Goal: Task Accomplishment & Management: Manage account settings

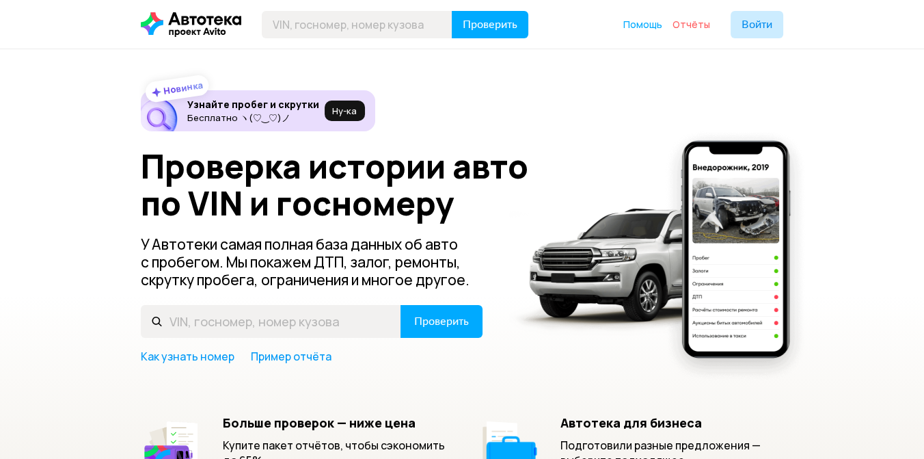
click at [689, 25] on span "Отчёты" at bounding box center [692, 24] width 38 height 13
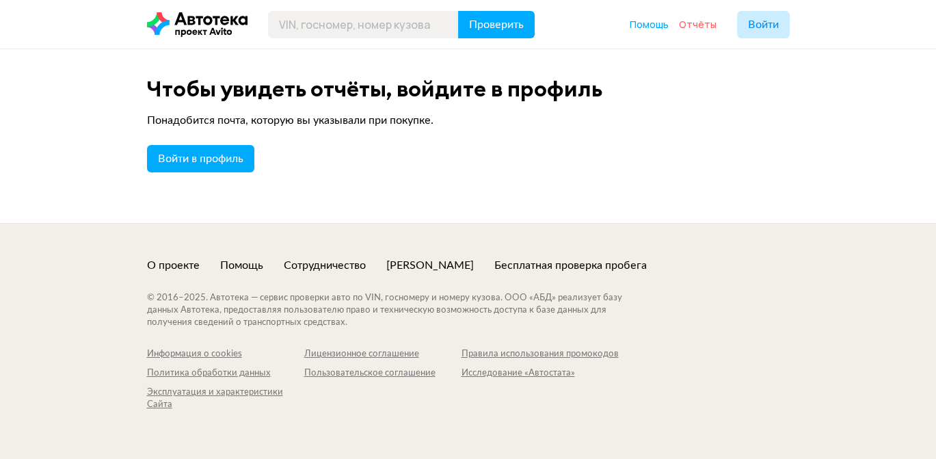
click at [701, 27] on span "Отчёты" at bounding box center [698, 24] width 38 height 13
click at [213, 161] on span "Войти в профиль" at bounding box center [200, 158] width 85 height 11
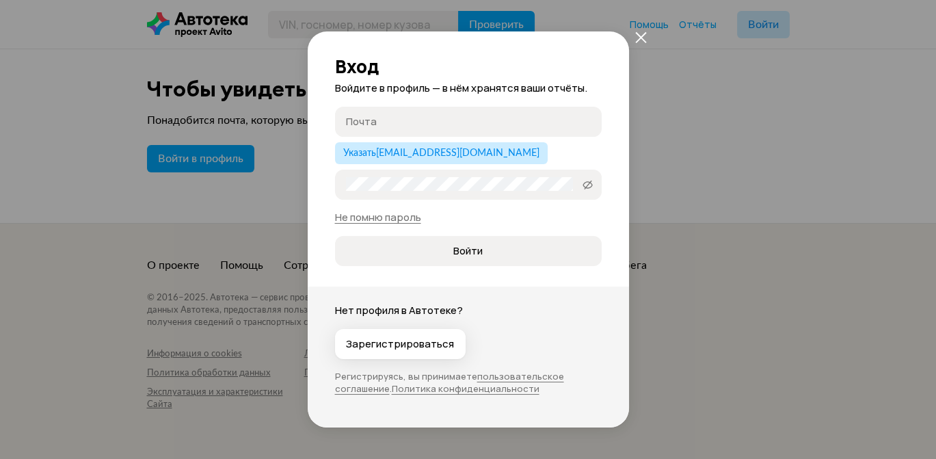
click at [414, 120] on input "Почта" at bounding box center [470, 121] width 249 height 14
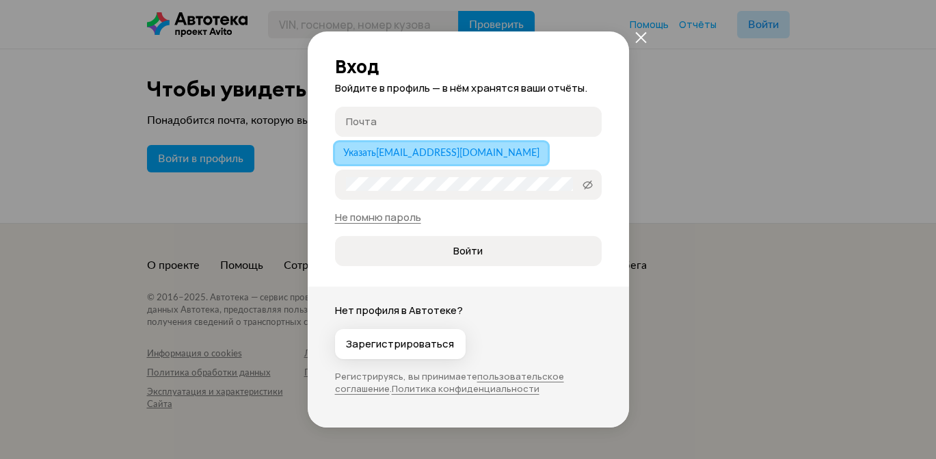
click at [411, 154] on span "Указать [EMAIL_ADDRESS][DOMAIN_NAME]" at bounding box center [441, 153] width 196 height 10
type input "[EMAIL_ADDRESS][DOMAIN_NAME]"
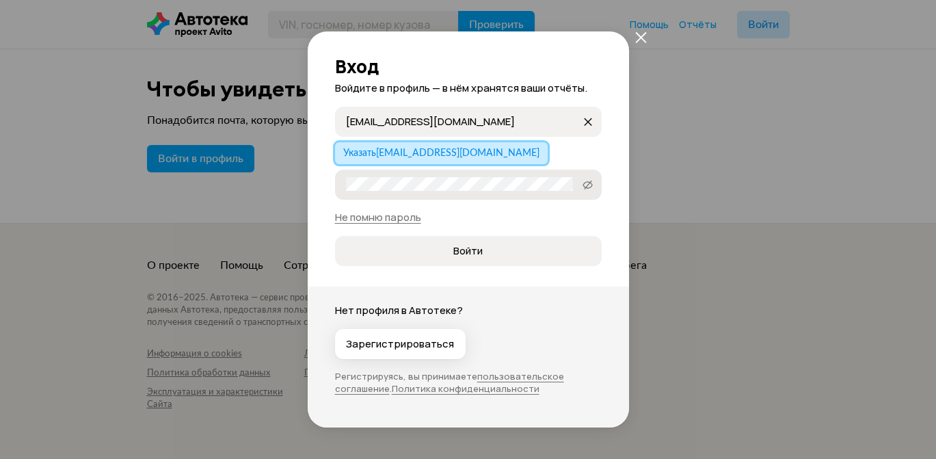
click at [429, 195] on label "Пароль" at bounding box center [468, 185] width 267 height 30
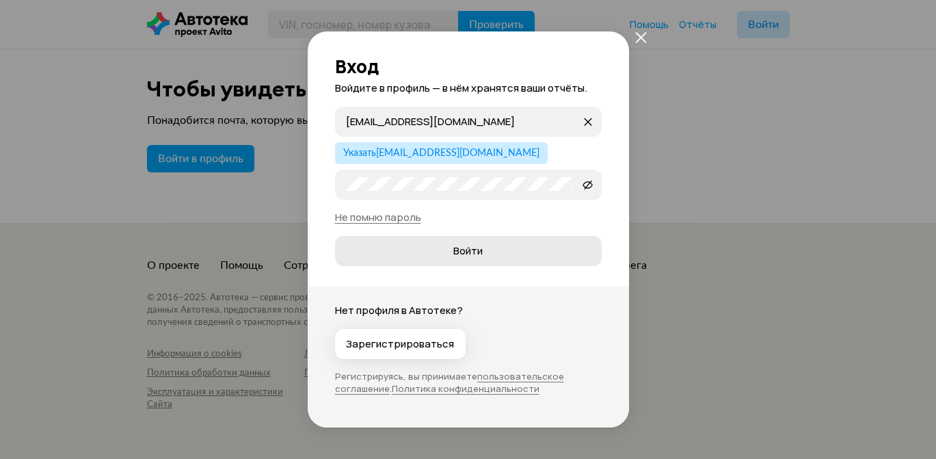
click at [362, 236] on button "Войти" at bounding box center [468, 251] width 267 height 30
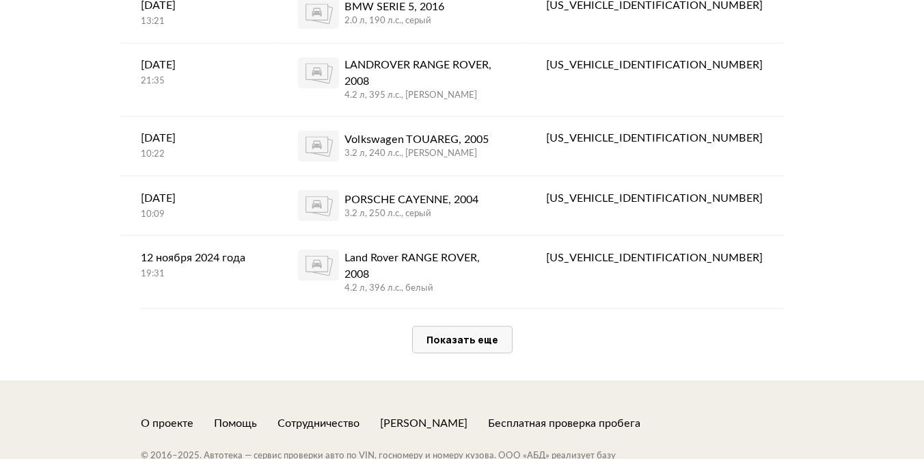
scroll to position [2962, 0]
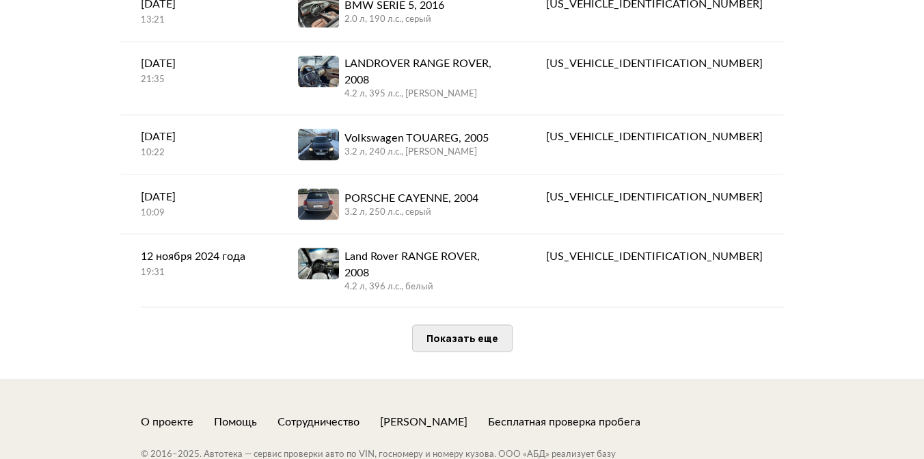
click at [452, 331] on span "Показать еще" at bounding box center [463, 337] width 72 height 13
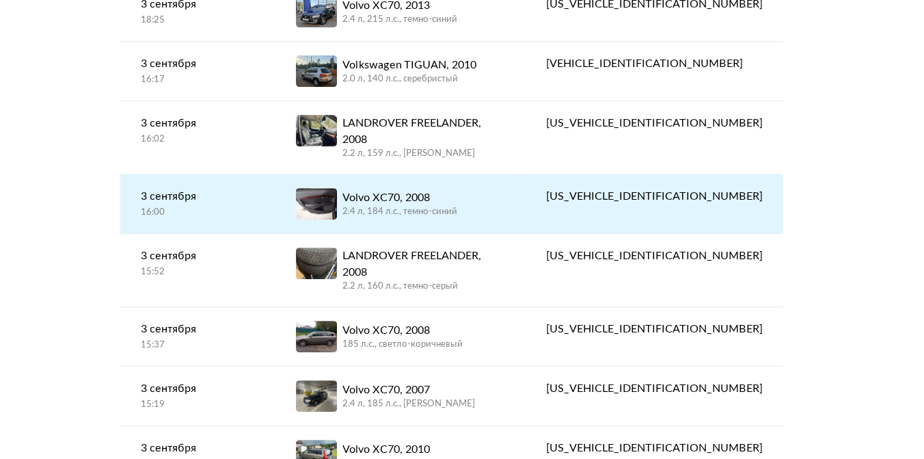
scroll to position [0, 0]
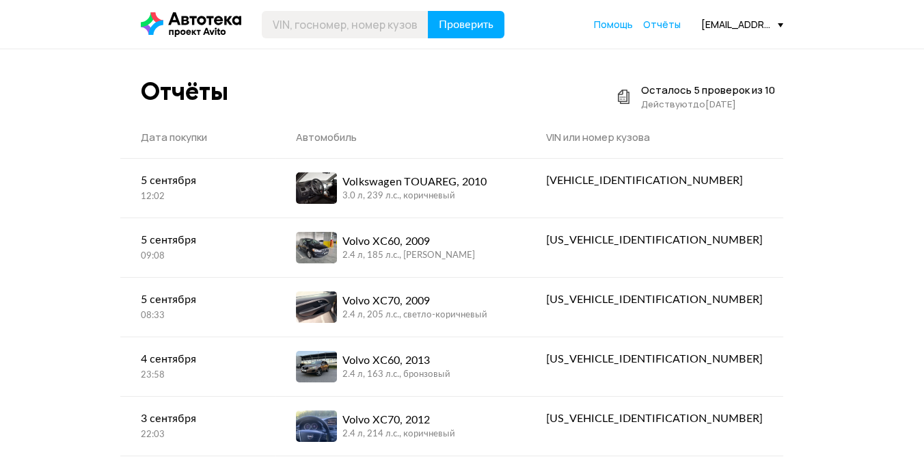
click at [777, 24] on div "[EMAIL_ADDRESS][DOMAIN_NAME]" at bounding box center [742, 24] width 82 height 13
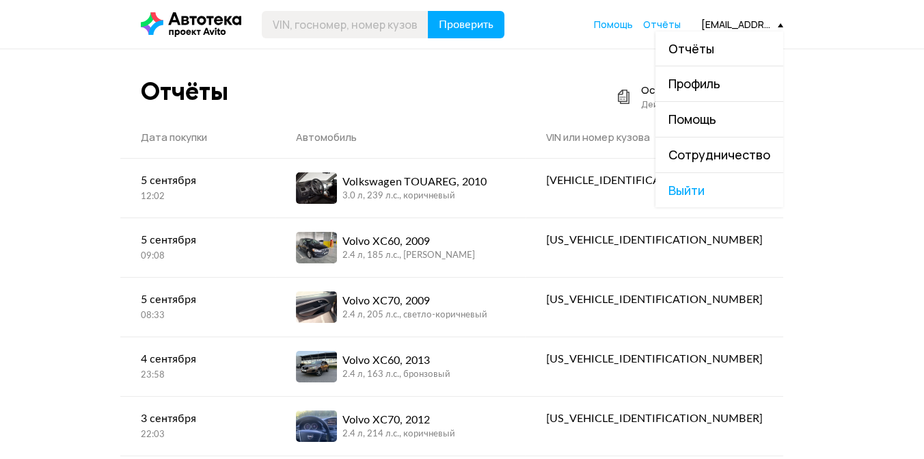
click at [855, 35] on header "Проверить Помощь Отчёты [EMAIL_ADDRESS][DOMAIN_NAME] Отчёты Профиль Помощь Сотр…" at bounding box center [462, 24] width 924 height 49
